Goal: Check status

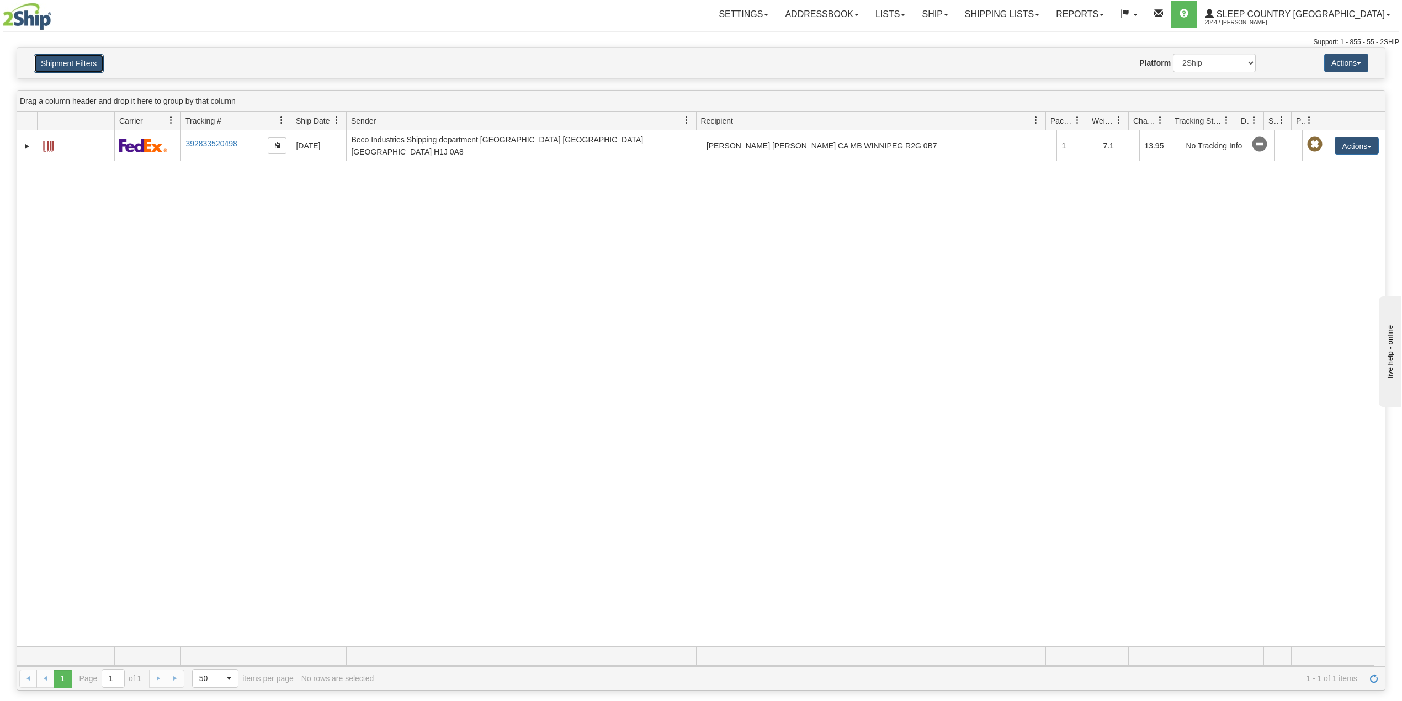
click at [93, 67] on button "Shipment Filters" at bounding box center [69, 63] width 70 height 19
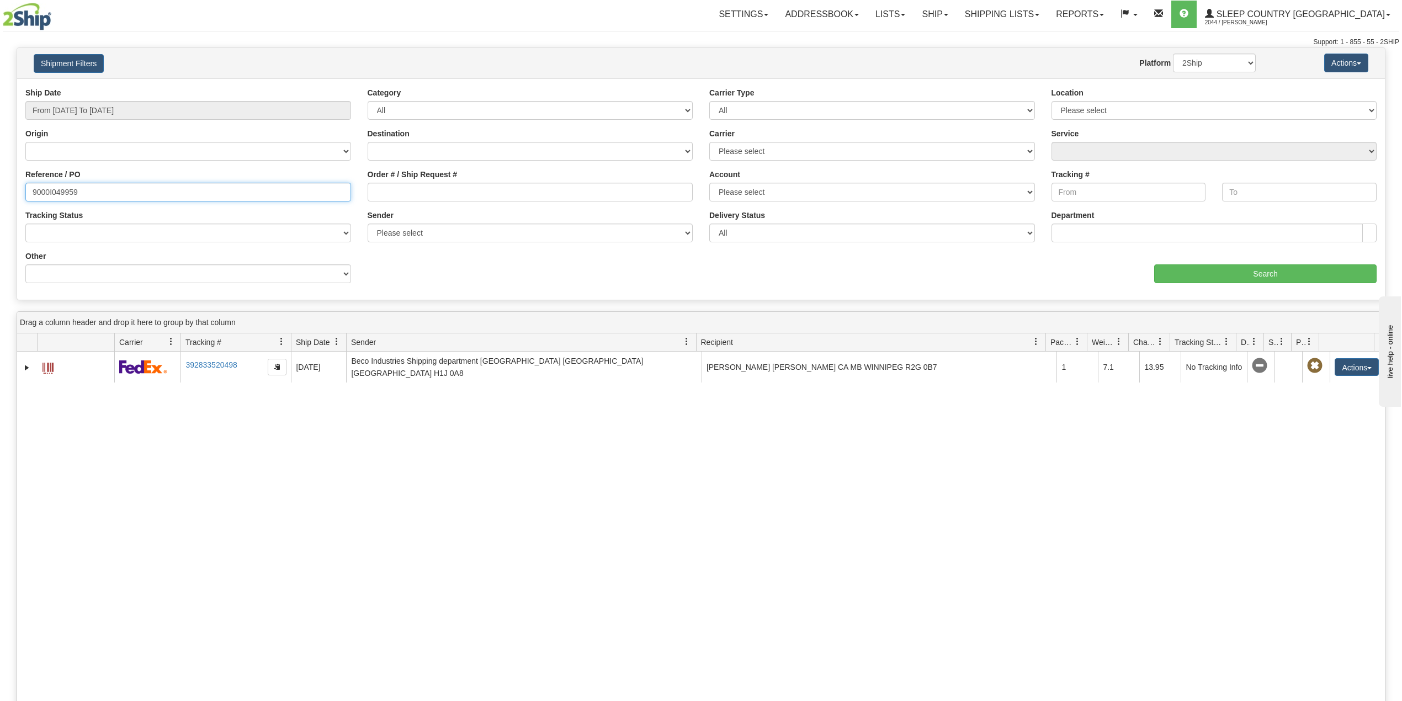
click at [58, 190] on input "9000I049959" at bounding box center [188, 192] width 326 height 19
paste input "2H988470"
type input "9002H988470"
click at [1215, 267] on input "Search" at bounding box center [1265, 273] width 222 height 19
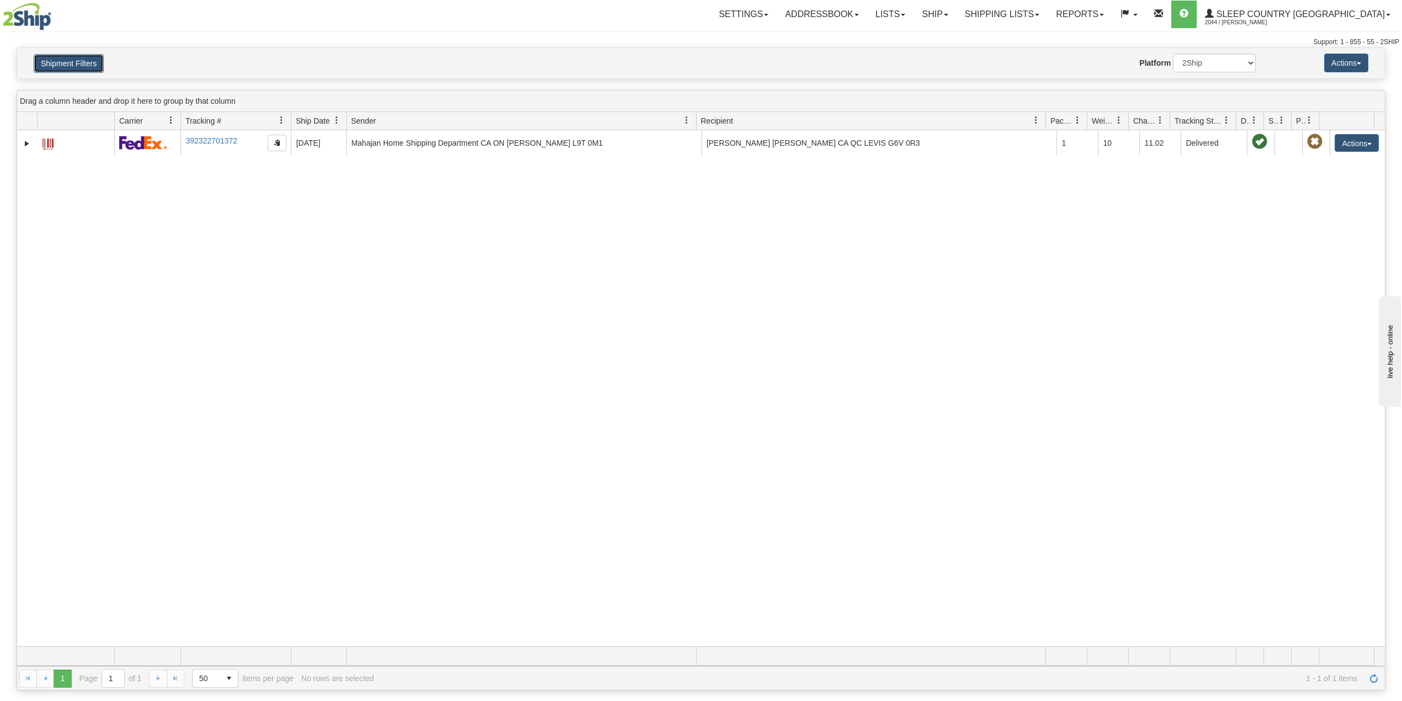
click at [93, 63] on button "Shipment Filters" at bounding box center [69, 63] width 70 height 19
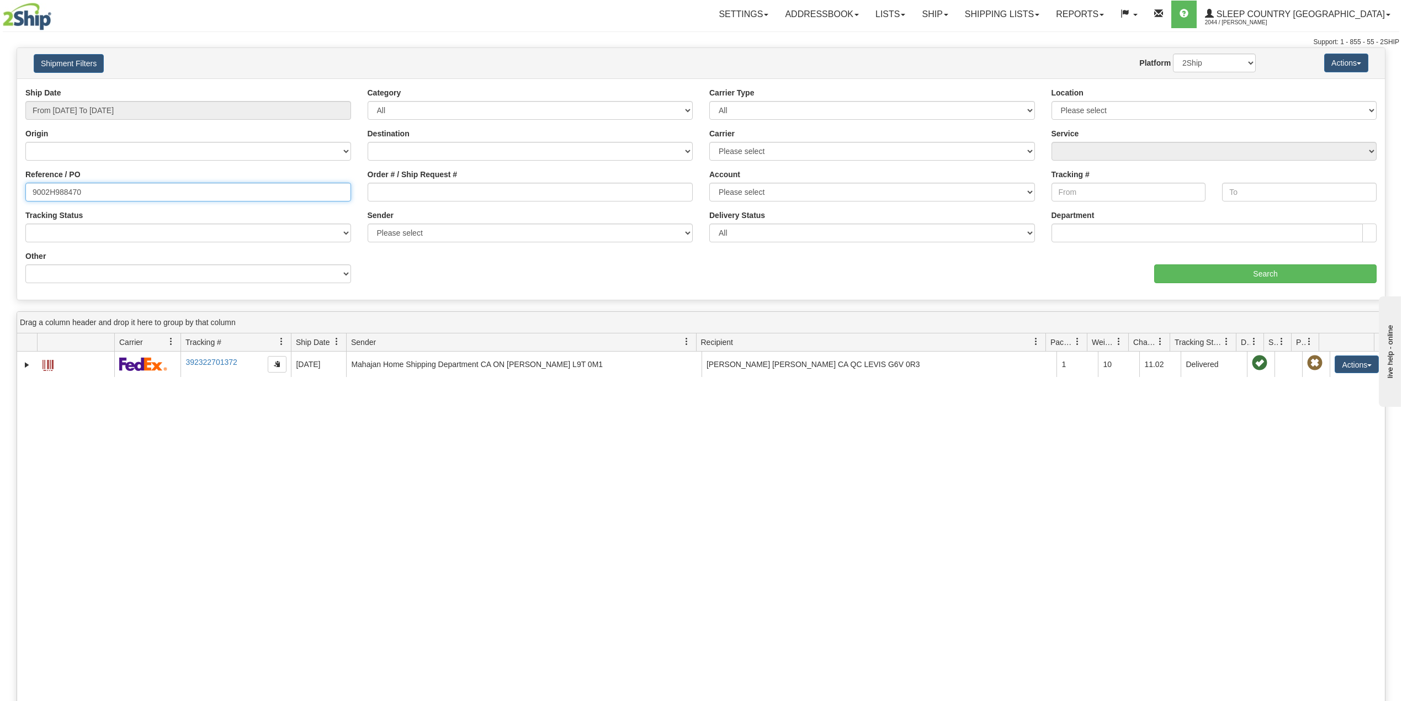
click at [95, 193] on input "9002H988470" at bounding box center [188, 192] width 326 height 19
click at [63, 191] on input "9002H988470" at bounding box center [188, 192] width 326 height 19
click at [1231, 274] on input "Search" at bounding box center [1265, 273] width 222 height 19
